Goal: Navigation & Orientation: Find specific page/section

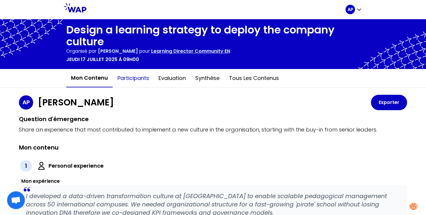
click at [138, 79] on button "Participants" at bounding box center [133, 78] width 41 height 18
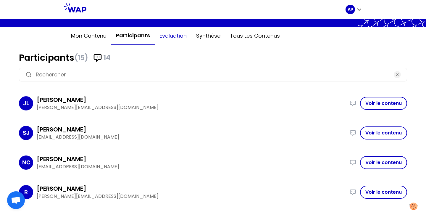
scroll to position [51, 0]
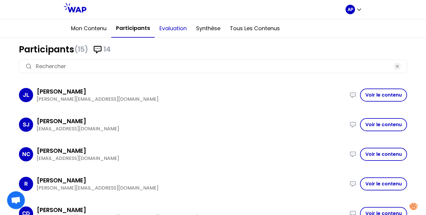
click at [174, 31] on button "Evaluation" at bounding box center [173, 29] width 37 height 18
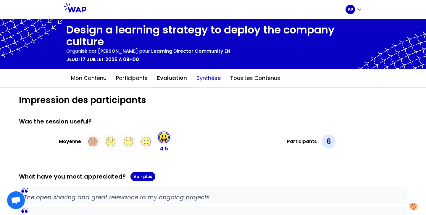
click at [209, 78] on button "Synthèse" at bounding box center [209, 78] width 34 height 18
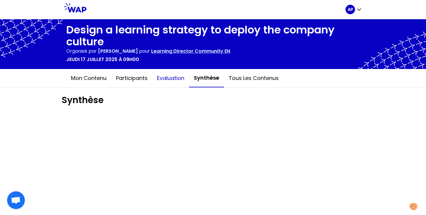
click at [179, 77] on button "Evaluation" at bounding box center [170, 78] width 37 height 18
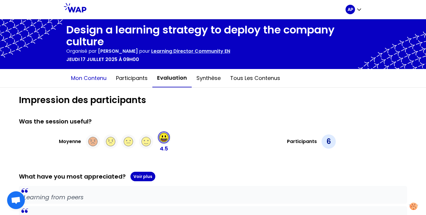
click at [86, 78] on button "Mon contenu" at bounding box center [88, 78] width 45 height 18
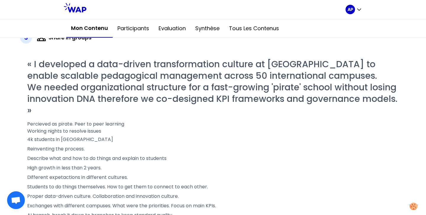
scroll to position [288, 0]
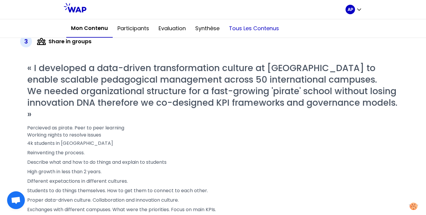
click at [247, 26] on button "Tous les contenus" at bounding box center [253, 29] width 59 height 18
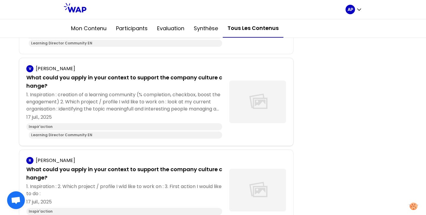
scroll to position [270, 0]
